Goal: Communication & Community: Answer question/provide support

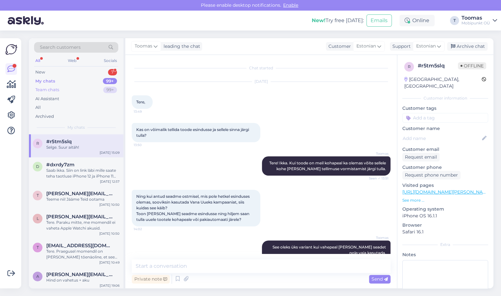
scroll to position [92, 0]
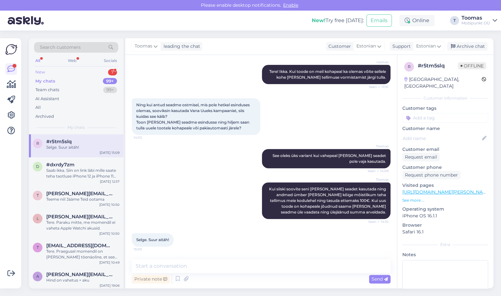
click at [68, 74] on div "New 7" at bounding box center [76, 72] width 84 height 9
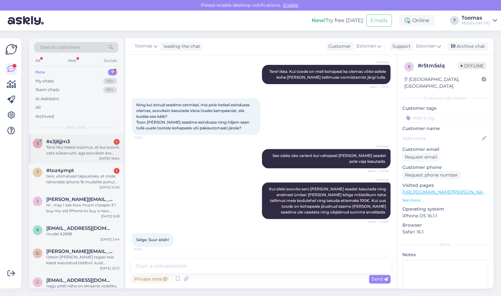
click at [76, 153] on div "Tere! Mul tekkis küsimus, et kui soovin osta sülearvutit, aga sooviksin ära and…" at bounding box center [82, 151] width 73 height 12
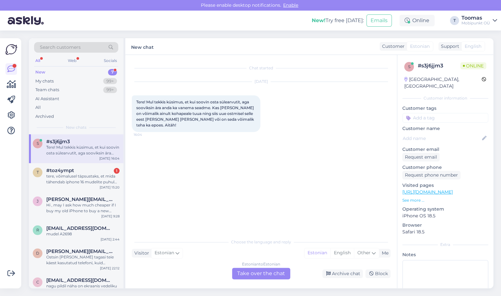
click at [273, 276] on div "Estonian to Estonian Take over the chat" at bounding box center [261, 274] width 58 height 12
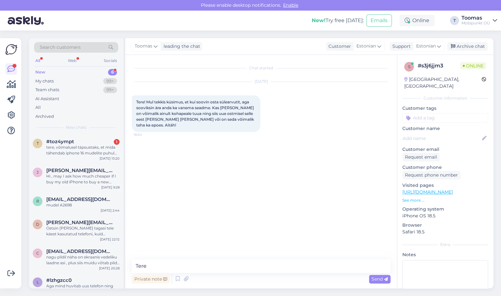
type textarea "Tere!"
type textarea "Tehniliselt on see võimalik ka e-[PERSON_NAME] saatmise kaudu."
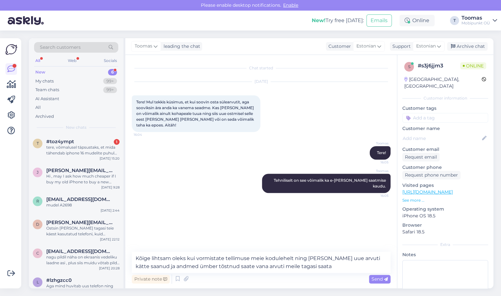
type textarea "Kõige lihtsam oleks kui vormistate tellimuse meie kodulehelt ning [PERSON_NAME]…"
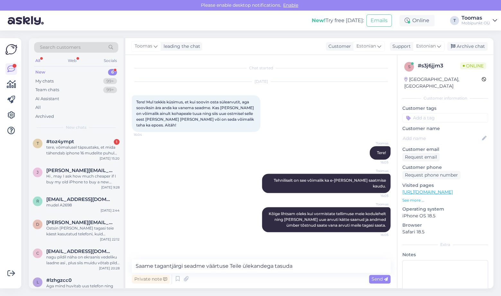
type textarea "Saame tagantjärgi seadme väärtuse Teile ülekandega tasuda."
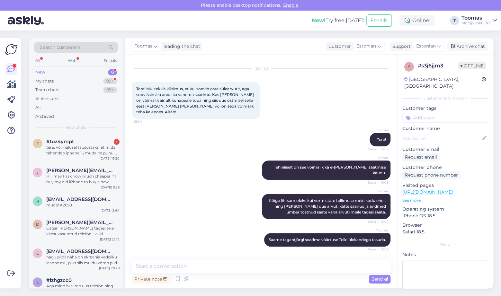
scroll to position [41, 0]
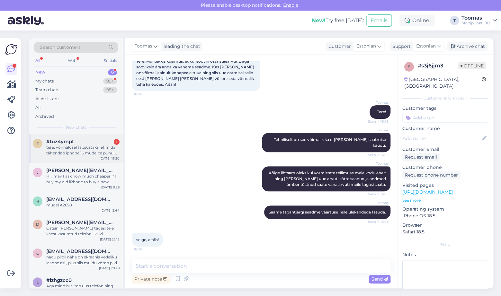
click at [67, 138] on div "t #toz4ympt 1 tere, võimalusel täpsustaks, et mida tähendab iphone 16 mudelite …" at bounding box center [76, 148] width 94 height 29
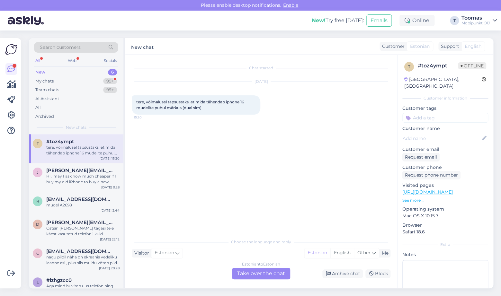
click at [273, 276] on div "Estonian to Estonian Take over the chat" at bounding box center [261, 274] width 58 height 12
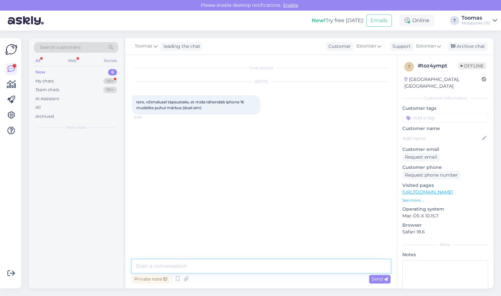
click at [273, 265] on textarea at bounding box center [261, 266] width 259 height 13
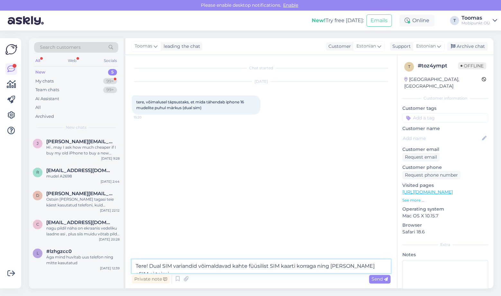
type textarea "Tere! Dual SIM variandid võimaldavad kahte füüsilist SIM kaarti korraga ning [P…"
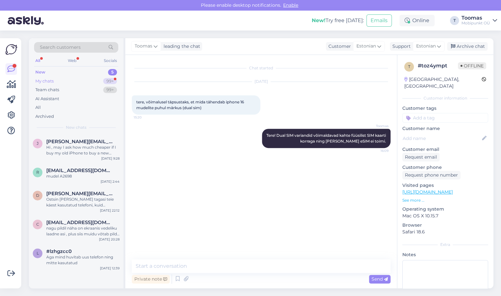
click at [110, 80] on div "99+" at bounding box center [110, 81] width 14 height 6
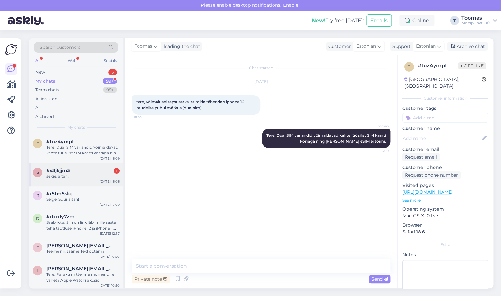
click at [86, 169] on div "#s3j6jjm3 1" at bounding box center [82, 171] width 73 height 6
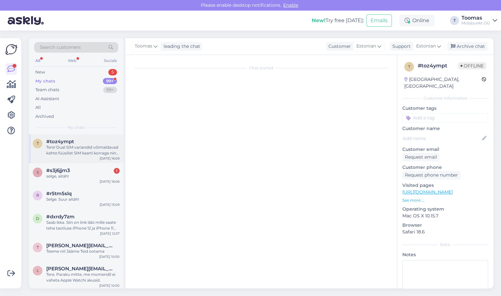
scroll to position [41, 0]
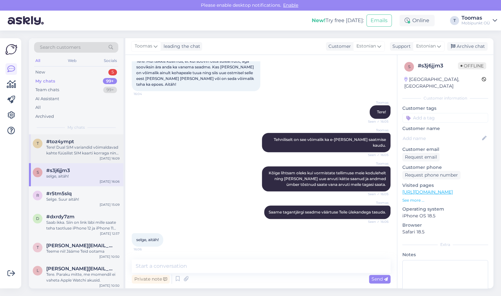
click at [85, 149] on div "Tere! Dual SIM variandid võimaldavad kahte füüsilist SIM kaarti korraga ning [P…" at bounding box center [82, 151] width 73 height 12
